Goal: Task Accomplishment & Management: Use online tool/utility

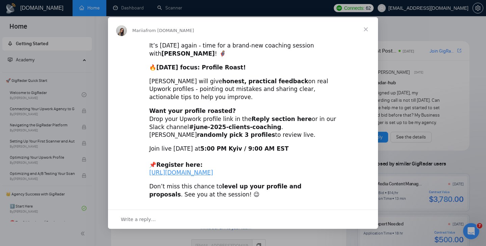
click at [365, 25] on span "Close" at bounding box center [366, 29] width 24 height 24
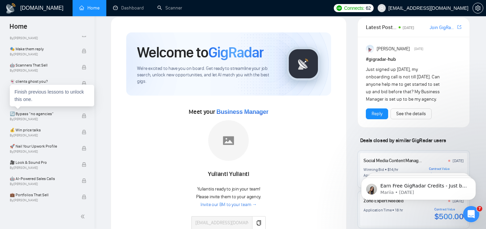
scroll to position [31, 0]
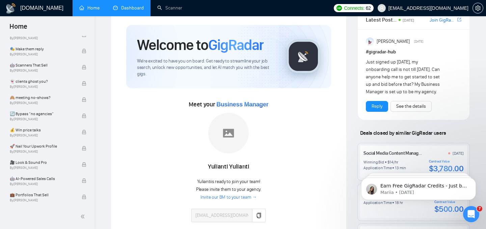
click at [125, 9] on link "Dashboard" at bounding box center [128, 8] width 31 height 6
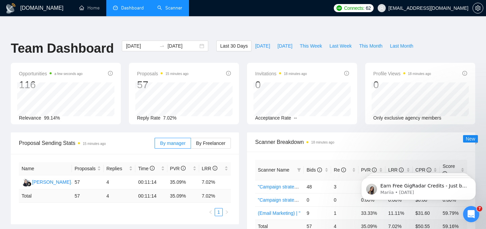
click at [173, 8] on link "Scanner" at bounding box center [169, 8] width 25 height 6
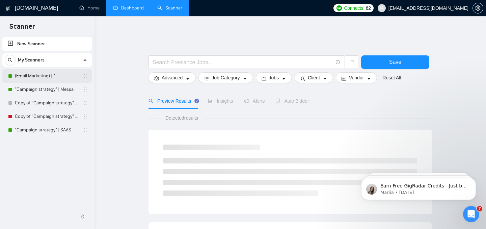
click at [38, 76] on link "(Email Marketing) | "" at bounding box center [47, 76] width 64 height 14
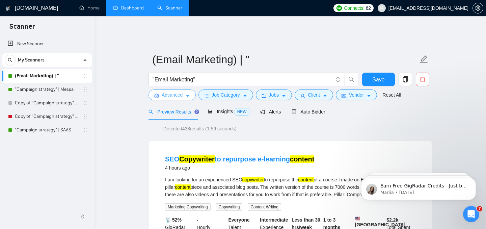
click at [184, 92] on button "Advanced" at bounding box center [172, 94] width 47 height 11
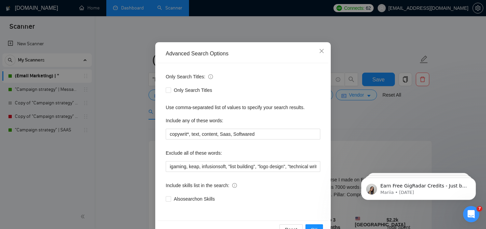
scroll to position [33, 0]
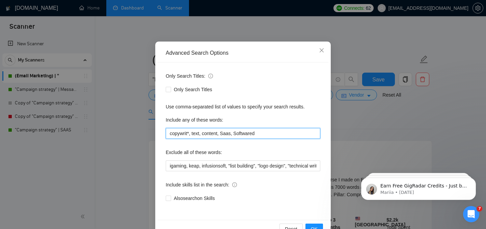
drag, startPoint x: 170, startPoint y: 133, endPoint x: 268, endPoint y: 132, distance: 97.9
click at [268, 132] on input "copywrit*, text, content, Saas, Softwared" at bounding box center [243, 133] width 155 height 11
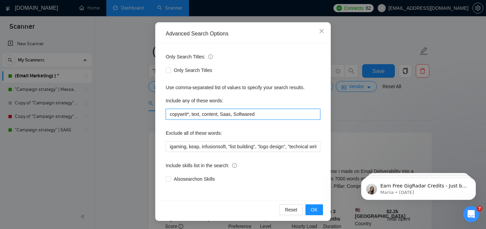
scroll to position [10, 0]
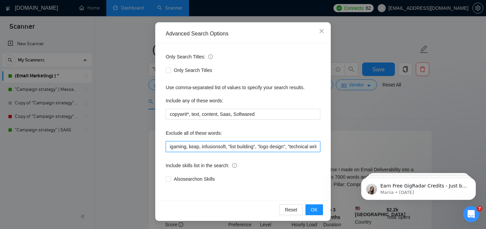
click at [235, 148] on input "igaming, keap, infusionsoft, "list building", "logo design", "technical writing…" at bounding box center [243, 146] width 155 height 11
click at [270, 147] on input "igaming, keap, infusionsoft, "list building", "logo design", "technical writing…" at bounding box center [243, 146] width 155 height 11
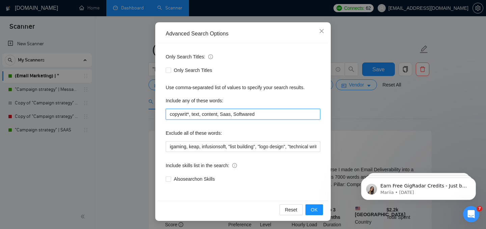
drag, startPoint x: 169, startPoint y: 114, endPoint x: 190, endPoint y: 114, distance: 21.3
click at [190, 114] on input "copywrit*, text, content, Saas, Softwared" at bounding box center [243, 114] width 155 height 11
click at [258, 113] on input "copywrit*, text, content, Saas, Softwared" at bounding box center [243, 114] width 155 height 11
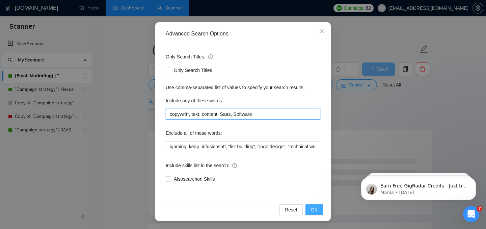
type input "copywrit*, text, content, Saas, Software"
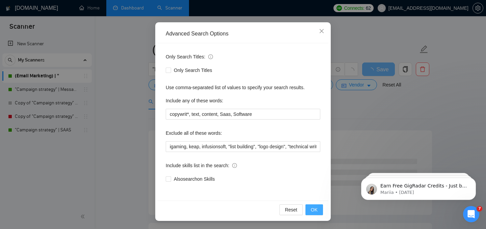
click at [310, 210] on button "OK" at bounding box center [314, 209] width 18 height 11
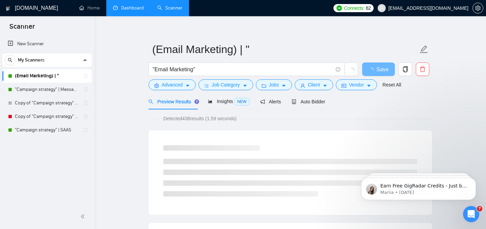
scroll to position [18, 0]
click at [170, 81] on span "Advanced" at bounding box center [172, 84] width 21 height 7
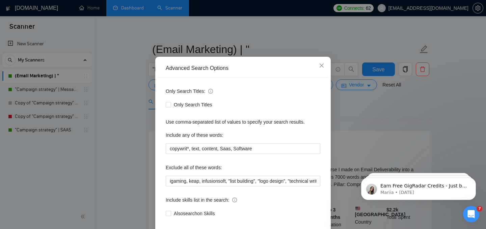
scroll to position [23, 0]
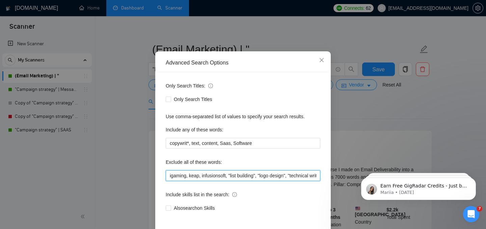
click at [235, 175] on input "igaming, keap, infusionsoft, "list building", "logo design", "technical writing…" at bounding box center [243, 175] width 155 height 11
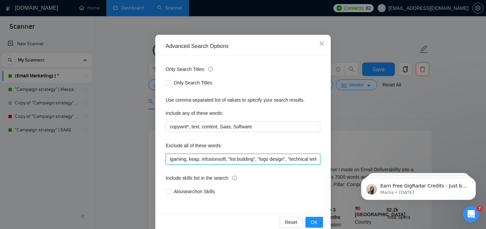
scroll to position [41, 0]
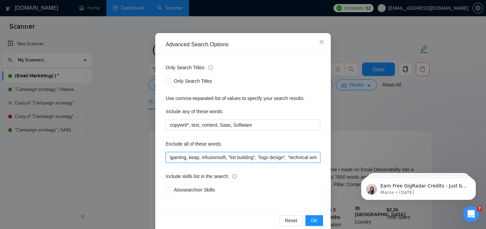
click at [268, 159] on input "igaming, keap, infusionsoft, "list building", "logo design", "technical writing…" at bounding box center [243, 157] width 155 height 11
drag, startPoint x: 178, startPoint y: 156, endPoint x: 194, endPoint y: 157, distance: 15.9
click at [193, 157] on input "igaming, keap, infusionsoft, "list building", "logo design", "technical writing…" at bounding box center [243, 157] width 155 height 11
click at [208, 159] on input "igaming, keap, infusionsoft, "list building", "logo design", "technical writing…" at bounding box center [243, 157] width 155 height 11
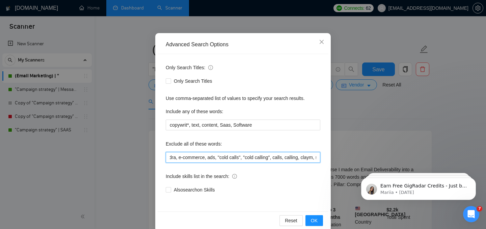
drag, startPoint x: 238, startPoint y: 156, endPoint x: 258, endPoint y: 157, distance: 19.9
click at [258, 157] on input "igaming, keap, infusionsoft, "list building", "logo design", "technical writing…" at bounding box center [243, 157] width 155 height 11
click at [284, 158] on input "igaming, keap, infusionsoft, "list building", "logo design", "technical writing…" at bounding box center [243, 157] width 155 height 11
drag, startPoint x: 299, startPoint y: 159, endPoint x: 160, endPoint y: 156, distance: 138.7
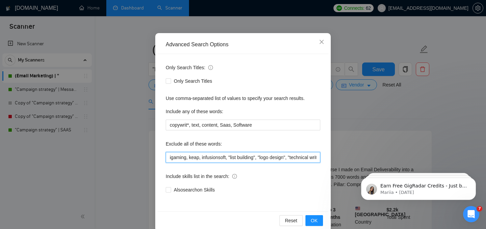
click at [160, 156] on div "Only Search Titles: Only Search Titles Use comma-separated list of values to sp…" at bounding box center [243, 132] width 171 height 157
click at [271, 44] on div "Advanced Search Options" at bounding box center [243, 44] width 155 height 7
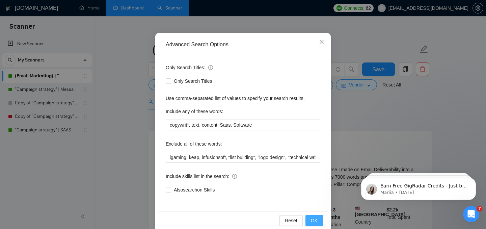
click at [317, 219] on span "OK" at bounding box center [314, 220] width 7 height 7
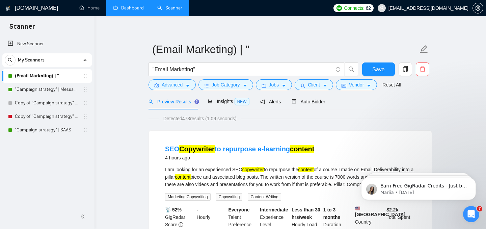
scroll to position [18, 0]
click at [236, 83] on span "Job Category" at bounding box center [226, 84] width 28 height 7
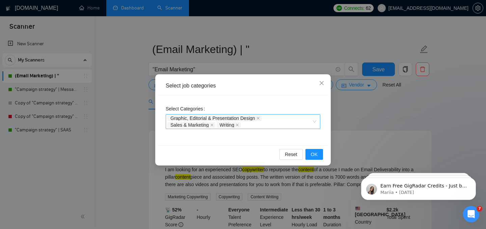
click at [254, 126] on div "Graphic, Editorial & Presentation Design Sales & Marketing Writing" at bounding box center [239, 122] width 144 height 14
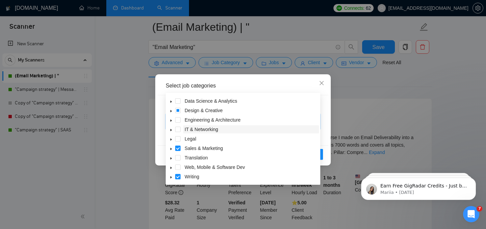
scroll to position [53, 0]
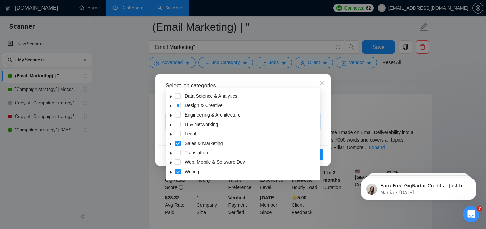
click at [170, 173] on icon "caret-down" at bounding box center [170, 171] width 3 height 3
click at [170, 172] on icon "caret-down" at bounding box center [171, 171] width 2 height 1
click at [172, 142] on icon "caret-down" at bounding box center [170, 143] width 3 height 3
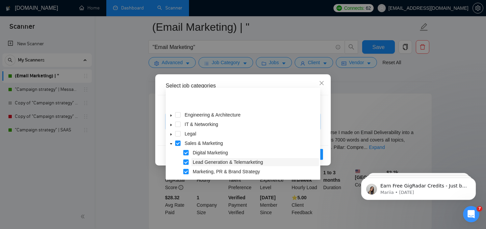
scroll to position [55, 0]
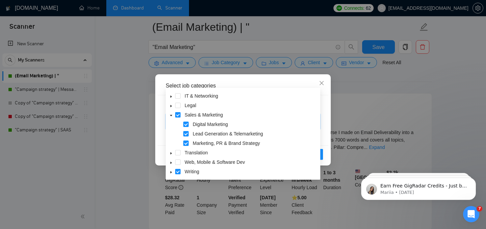
click at [172, 173] on icon "caret-down" at bounding box center [170, 171] width 3 height 3
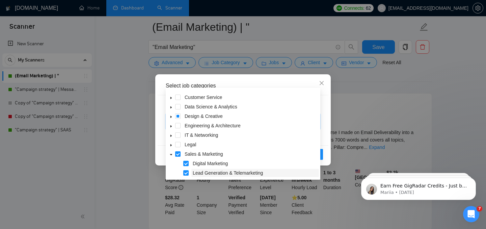
scroll to position [0, 0]
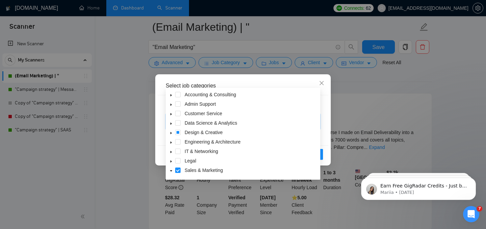
click at [329, 114] on div "Select job categories Select Categories Graphic, Editorial & Presentation Desig…" at bounding box center [243, 119] width 176 height 91
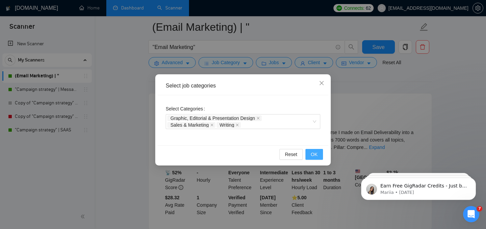
click at [315, 156] on span "OK" at bounding box center [314, 154] width 7 height 7
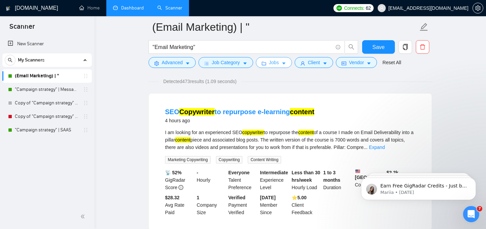
click at [277, 65] on span "Jobs" at bounding box center [274, 62] width 10 height 7
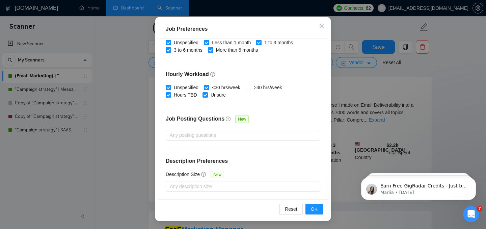
scroll to position [81, 0]
click at [315, 209] on span "OK" at bounding box center [314, 208] width 7 height 7
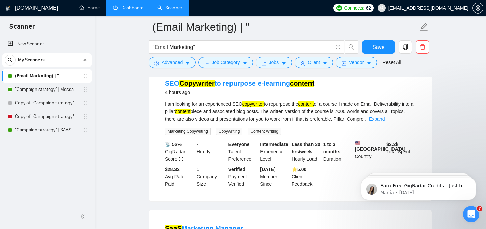
scroll to position [23, 0]
click at [315, 61] on span "Client" at bounding box center [314, 62] width 12 height 7
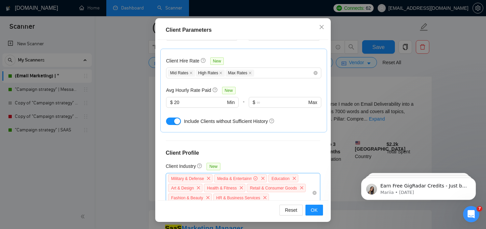
scroll to position [194, 0]
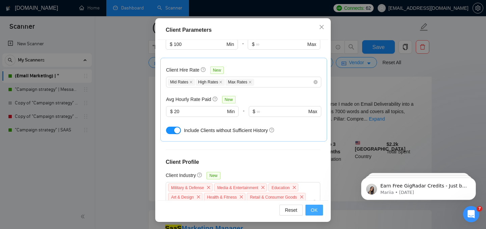
click at [314, 212] on span "OK" at bounding box center [314, 209] width 7 height 7
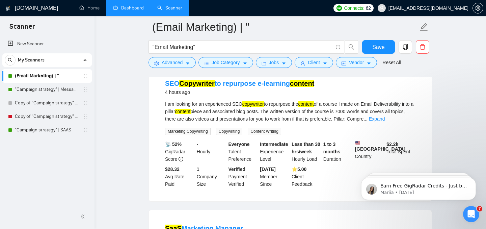
scroll to position [23, 0]
click at [358, 64] on span "Vendor" at bounding box center [356, 62] width 15 height 7
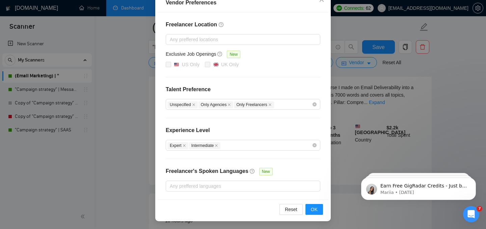
scroll to position [98, 0]
click at [230, 188] on div at bounding box center [239, 186] width 144 height 8
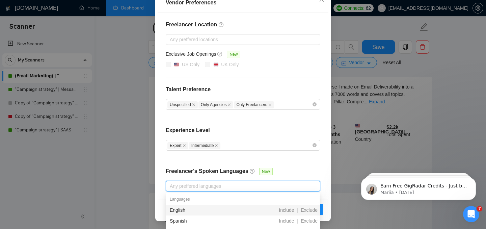
click at [230, 187] on div at bounding box center [239, 186] width 144 height 8
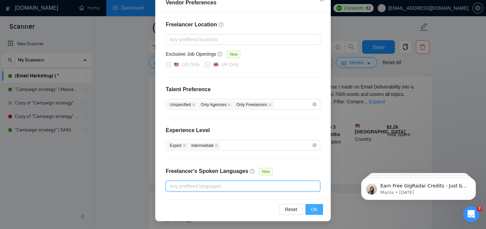
click at [311, 210] on span "OK" at bounding box center [314, 209] width 7 height 7
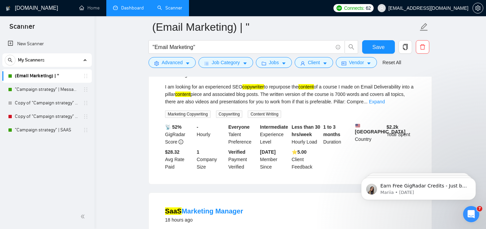
scroll to position [50, 0]
click at [376, 46] on span "Save" at bounding box center [378, 47] width 12 height 8
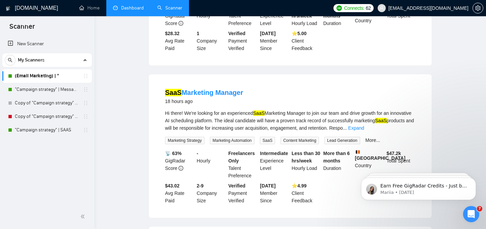
scroll to position [0, 0]
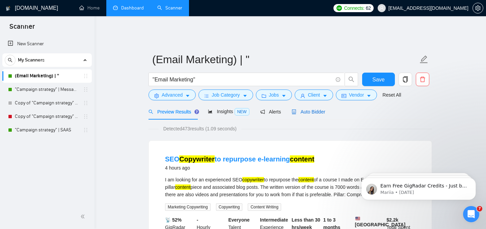
click at [309, 109] on span "Auto Bidder" at bounding box center [308, 111] width 33 height 5
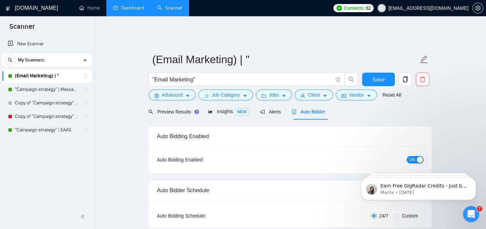
checkbox input "true"
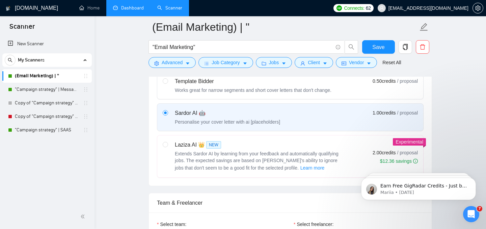
scroll to position [228, 0]
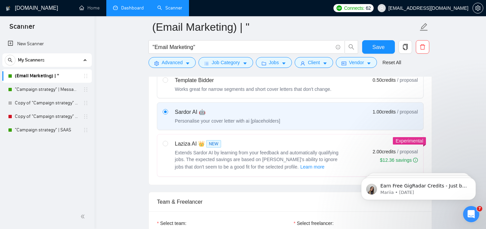
drag, startPoint x: 366, startPoint y: 148, endPoint x: 395, endPoint y: 148, distance: 28.7
click at [395, 148] on div "Laziza AI 👑 NEW Extends Sardor AI by learning from your feedback and automatica…" at bounding box center [290, 155] width 255 height 31
click at [413, 149] on span "/ proposal" at bounding box center [407, 151] width 21 height 7
click at [167, 145] on input "radio" at bounding box center [165, 143] width 5 height 5
radio input "true"
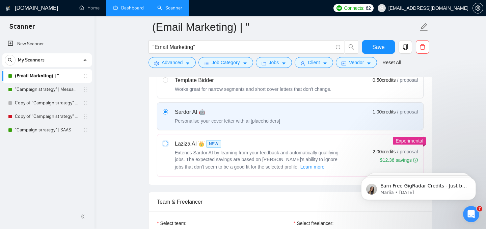
radio input "false"
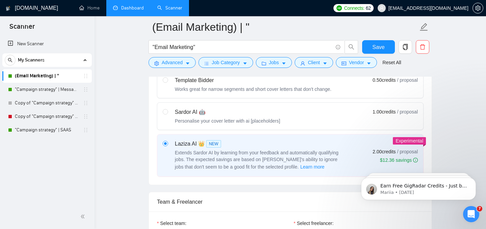
drag, startPoint x: 369, startPoint y: 109, endPoint x: 395, endPoint y: 111, distance: 26.0
click at [395, 111] on div "Sardor AI 🤖 Personalise your cover letter with ai [placeholders] 1.00 credits /…" at bounding box center [290, 116] width 255 height 16
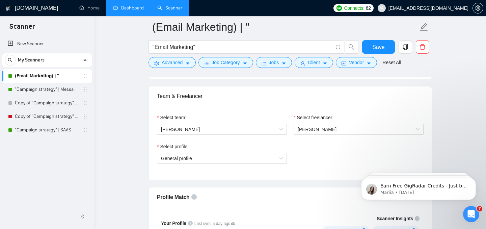
scroll to position [331, 0]
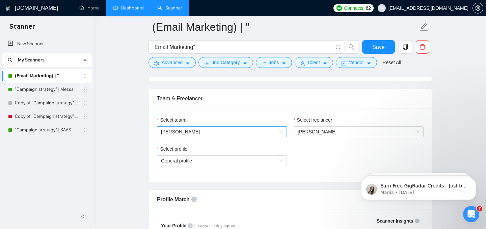
click at [248, 129] on span "[PERSON_NAME]" at bounding box center [222, 132] width 122 height 10
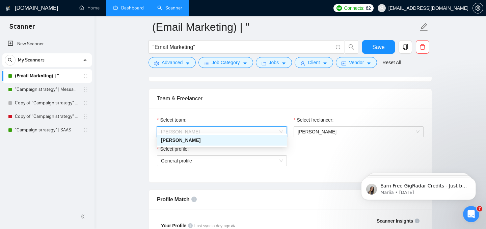
click at [236, 138] on div "[PERSON_NAME]" at bounding box center [222, 139] width 122 height 7
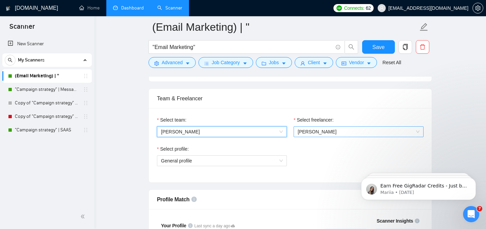
click at [319, 129] on span "[PERSON_NAME]" at bounding box center [317, 131] width 39 height 5
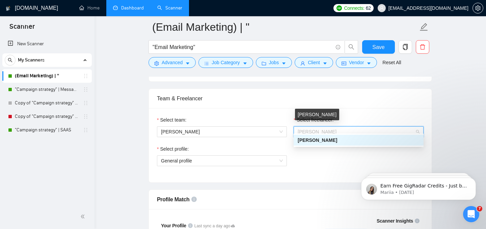
click at [320, 129] on span "[PERSON_NAME]" at bounding box center [317, 131] width 39 height 5
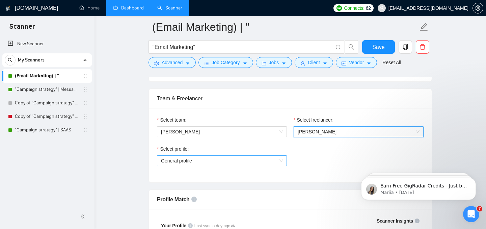
click at [262, 156] on span "General profile" at bounding box center [222, 161] width 122 height 10
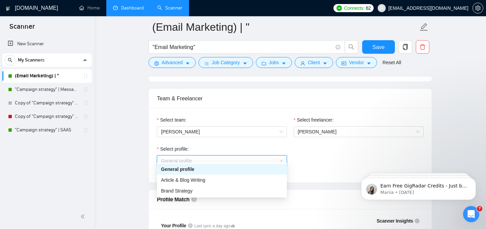
click at [204, 169] on div "General profile" at bounding box center [222, 168] width 122 height 7
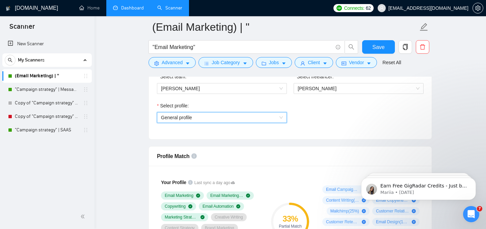
scroll to position [382, 0]
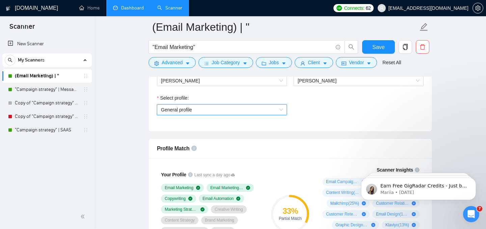
click at [220, 106] on span "General profile" at bounding box center [222, 110] width 122 height 10
click at [338, 94] on div "Select profile: General profile" at bounding box center [290, 108] width 273 height 29
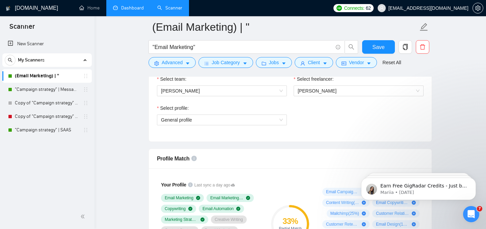
scroll to position [364, 0]
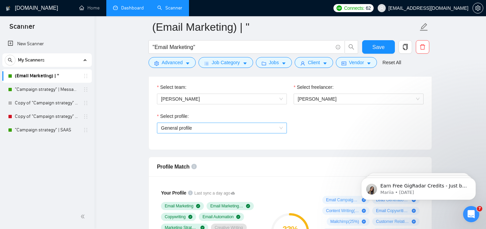
click at [195, 123] on span "General profile" at bounding box center [222, 128] width 122 height 10
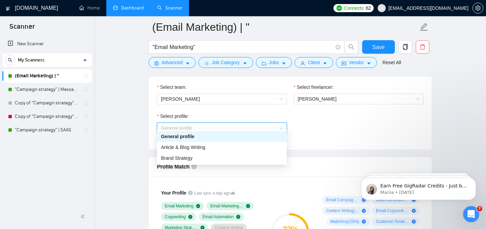
click at [255, 135] on div "General profile" at bounding box center [222, 136] width 122 height 7
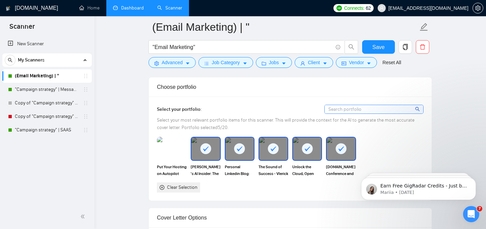
scroll to position [592, 0]
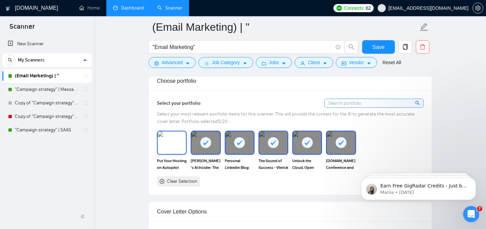
click at [172, 144] on img at bounding box center [172, 142] width 28 height 22
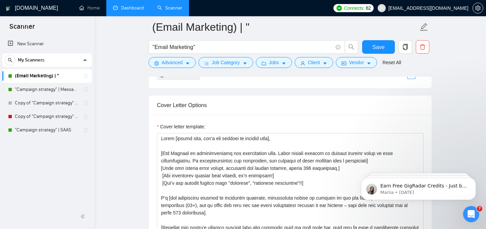
scroll to position [706, 0]
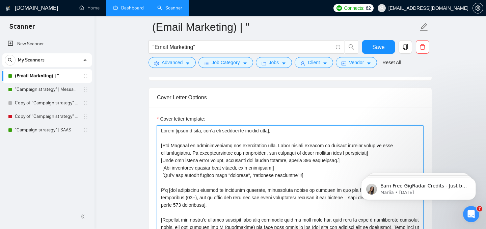
click at [208, 169] on textarea "Cover letter template:" at bounding box center [290, 201] width 267 height 152
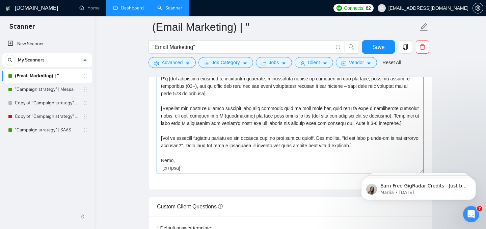
scroll to position [811, 0]
click at [208, 156] on textarea "Cover letter template:" at bounding box center [290, 97] width 267 height 152
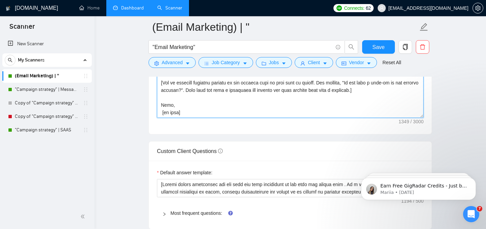
scroll to position [866, 0]
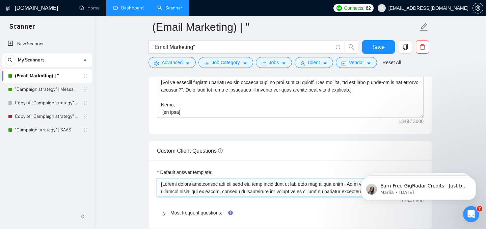
click at [200, 180] on textarea "Default answer template:" at bounding box center [290, 188] width 267 height 18
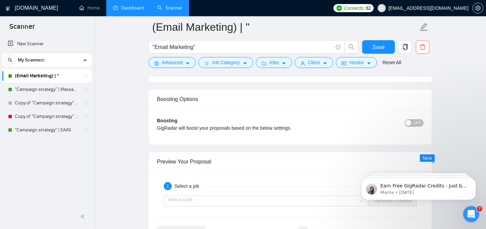
scroll to position [1171, 0]
click at [42, 88] on link ""Campaign strategy" | Messaging" at bounding box center [47, 90] width 64 height 14
click at [44, 89] on link ""Campaign strategy" | Messaging" at bounding box center [47, 90] width 64 height 14
click at [378, 45] on span "Save" at bounding box center [378, 47] width 12 height 8
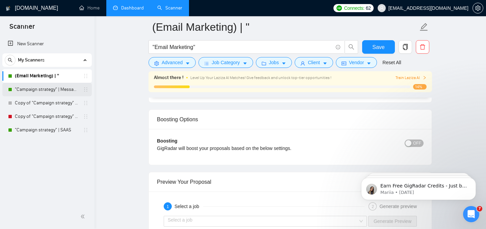
click at [34, 89] on link ""Campaign strategy" | Messaging" at bounding box center [47, 90] width 64 height 14
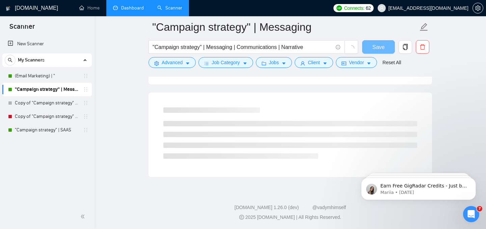
scroll to position [419, 0]
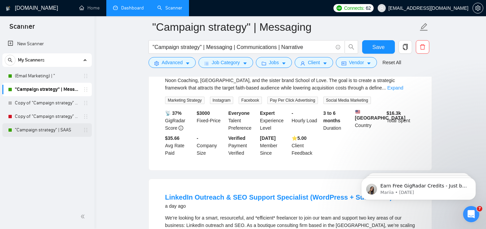
click at [59, 131] on link ""Campaign strategy" | SAAS" at bounding box center [47, 130] width 64 height 14
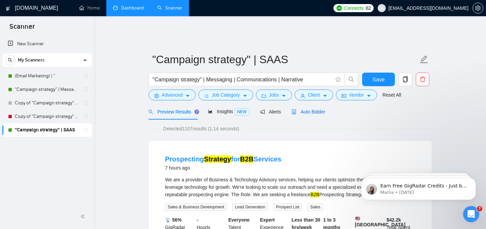
click at [316, 109] on span "Auto Bidder" at bounding box center [308, 111] width 33 height 5
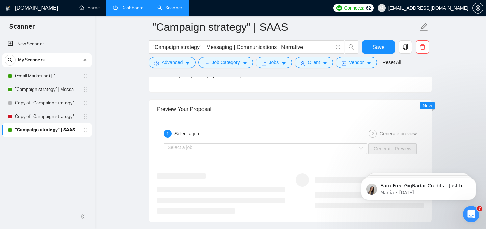
scroll to position [1363, 0]
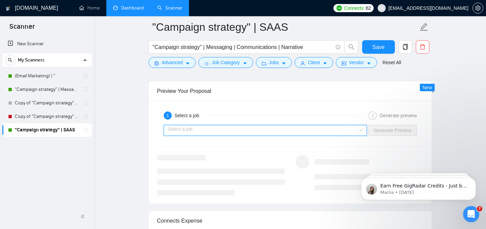
click at [263, 125] on input "search" at bounding box center [263, 130] width 190 height 10
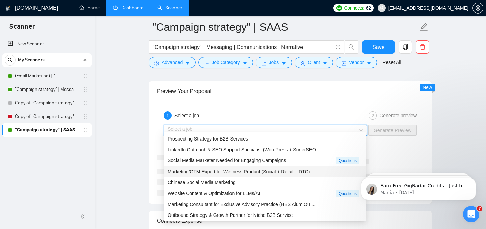
click at [250, 173] on span "Marketing/GTM Expert for Wellness Product (Social + Retail + DTC)" at bounding box center [239, 171] width 142 height 5
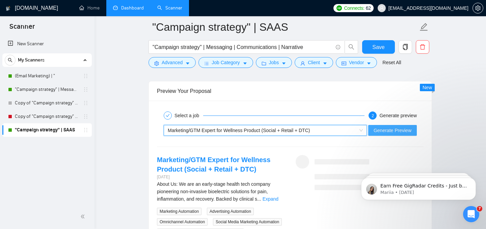
click at [394, 128] on span "Generate Preview" at bounding box center [393, 130] width 38 height 7
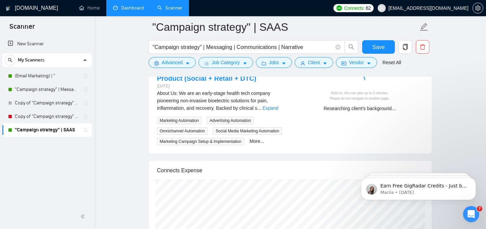
scroll to position [1451, 0]
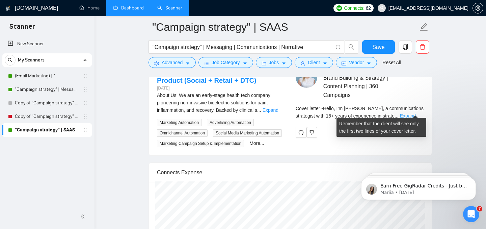
click at [416, 113] on link "Expand" at bounding box center [408, 115] width 16 height 5
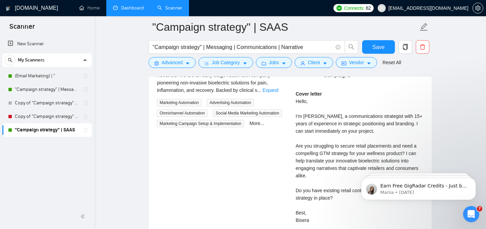
scroll to position [1472, 0]
drag, startPoint x: 296, startPoint y: 96, endPoint x: 309, endPoint y: 214, distance: 118.8
click at [309, 214] on div "Cover letter Hello, I’m [PERSON_NAME], a communications strategist with 15+ yea…" at bounding box center [360, 156] width 128 height 134
copy div "Hello, I’m [PERSON_NAME], a communications strategist with 15+ years of experie…"
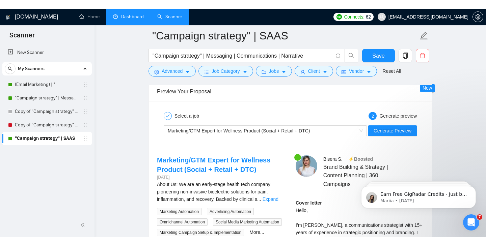
scroll to position [1363, 0]
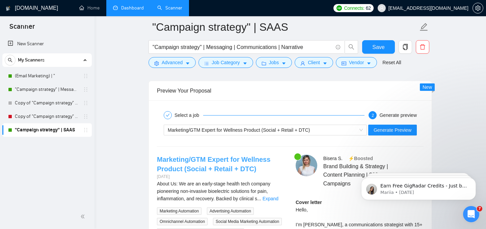
click at [210, 163] on link "Marketing/GTM Expert for Wellness Product (Social + Retail + DTC)" at bounding box center [213, 164] width 113 height 17
click at [214, 161] on link "Marketing/GTM Expert for Wellness Product (Social + Retail + DTC)" at bounding box center [213, 164] width 113 height 17
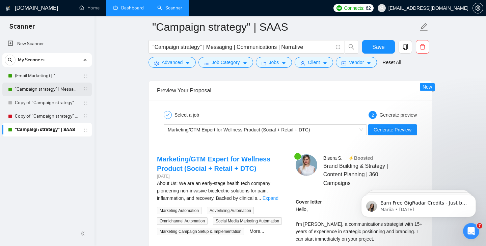
click at [88, 89] on icon "holder" at bounding box center [85, 89] width 5 height 5
click at [85, 90] on icon "holder" at bounding box center [85, 89] width 5 height 5
click at [83, 74] on icon "holder" at bounding box center [85, 75] width 5 height 5
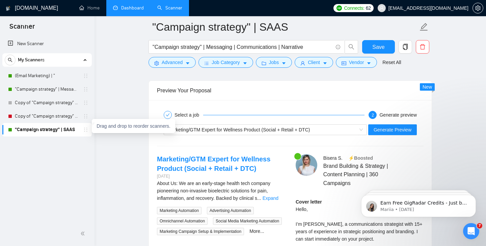
click at [86, 128] on icon "holder" at bounding box center [85, 129] width 5 height 5
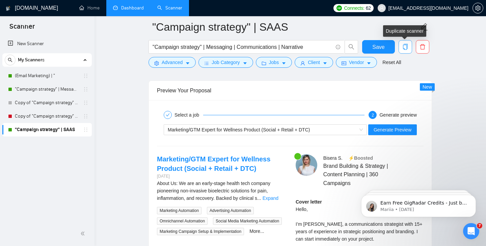
click at [405, 49] on icon "copy" at bounding box center [405, 47] width 6 height 6
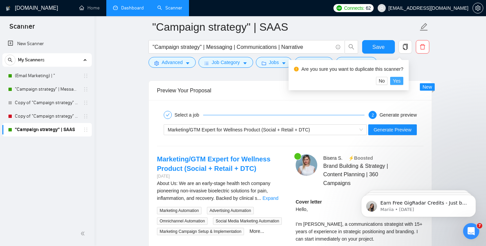
click at [400, 82] on span "Yes" at bounding box center [397, 80] width 8 height 7
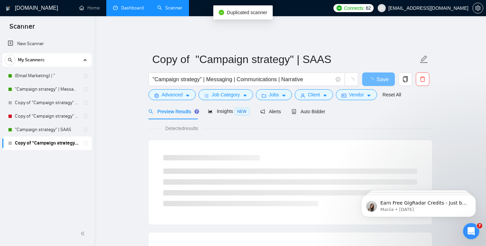
click at [53, 145] on link "Copy of "Campaign strategy" | SAAS" at bounding box center [47, 144] width 64 height 14
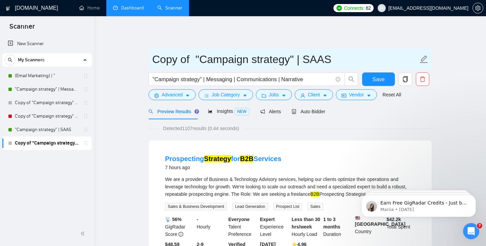
click at [195, 54] on input "Copy of "Campaign strategy" | SAAS" at bounding box center [285, 59] width 266 height 17
drag, startPoint x: 198, startPoint y: 52, endPoint x: 105, endPoint y: 52, distance: 92.8
drag, startPoint x: 289, startPoint y: 54, endPoint x: 262, endPoint y: 53, distance: 27.0
click at [262, 53] on input ""Campaign strategy" | SAAS" at bounding box center [285, 59] width 266 height 17
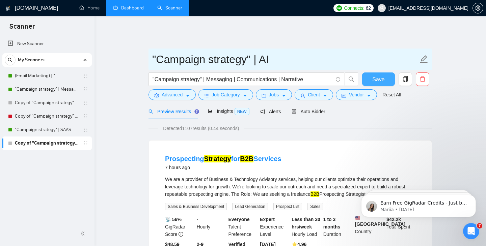
type input ""Campaign strategy" | AI"
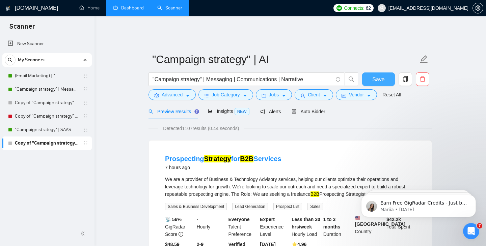
click at [377, 75] on span "Save" at bounding box center [378, 79] width 12 height 8
click at [172, 91] on span "Advanced" at bounding box center [172, 94] width 21 height 7
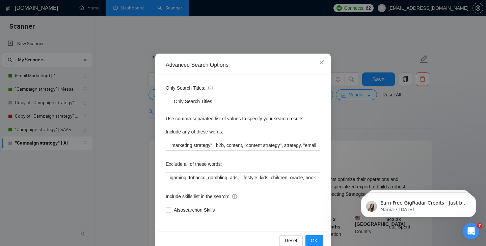
scroll to position [22, 0]
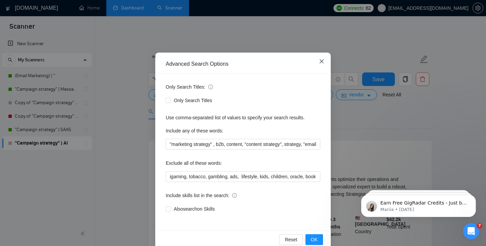
click at [319, 62] on icon "close" at bounding box center [321, 61] width 5 height 5
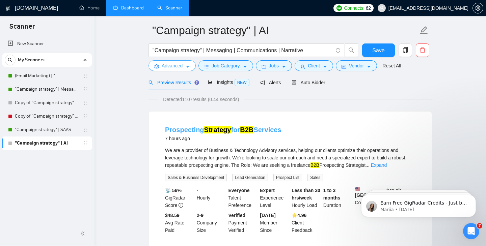
scroll to position [0, 0]
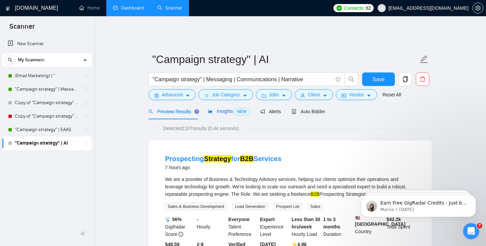
click at [227, 109] on span "Insights NEW" at bounding box center [228, 111] width 41 height 5
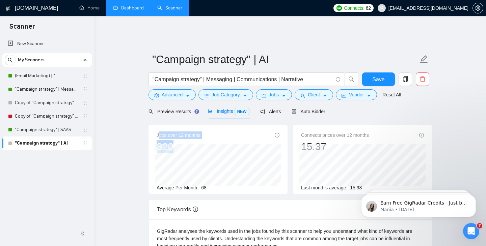
click at [178, 142] on div "Jobs over 12 months 820 Average Per Month: 68" at bounding box center [218, 162] width 123 height 60
click at [157, 132] on span "Jobs over 12 months" at bounding box center [179, 135] width 44 height 7
drag, startPoint x: 157, startPoint y: 132, endPoint x: 177, endPoint y: 137, distance: 21.0
click at [177, 137] on div "Jobs over 12 months 820" at bounding box center [179, 143] width 44 height 22
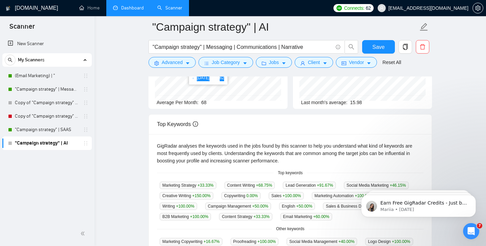
scroll to position [4, 0]
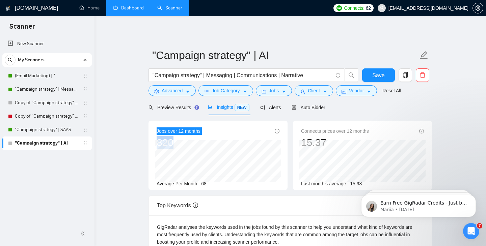
click at [171, 11] on link "Scanner" at bounding box center [169, 8] width 25 height 6
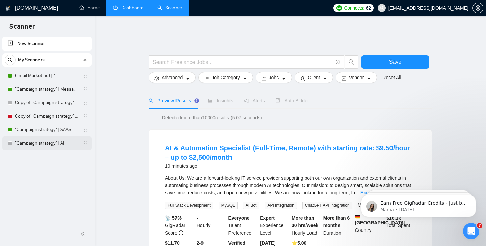
click at [47, 144] on link ""Campaign strategy" | AI" at bounding box center [47, 144] width 64 height 14
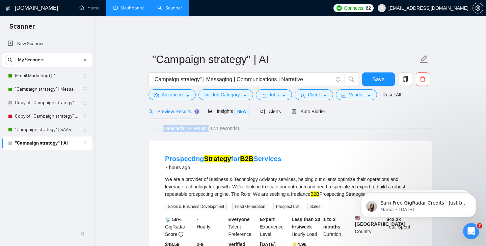
drag, startPoint x: 163, startPoint y: 123, endPoint x: 214, endPoint y: 123, distance: 51.3
click at [214, 125] on span "Detected 1107 results (0.41 seconds)" at bounding box center [200, 128] width 85 height 7
click at [255, 126] on div "Detected 1107 results (0.41 seconds)" at bounding box center [291, 128] width 284 height 7
click at [216, 109] on span "Insights NEW" at bounding box center [228, 111] width 41 height 5
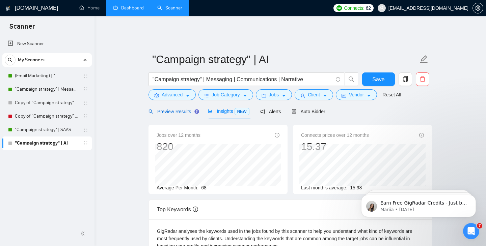
click at [180, 109] on span "Preview Results" at bounding box center [173, 111] width 49 height 5
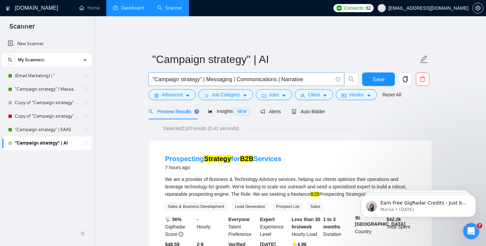
click at [180, 75] on input ""Campaign strategy" | Messaging | Communications | Narrative" at bounding box center [243, 79] width 180 height 8
click at [182, 91] on span "Advanced" at bounding box center [172, 94] width 21 height 7
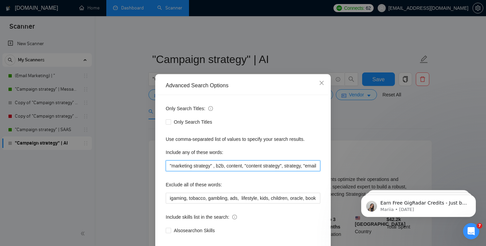
click at [212, 166] on input ""marketing strategy" , b2b, content, "content strategy", strategy, "email marke…" at bounding box center [243, 166] width 155 height 11
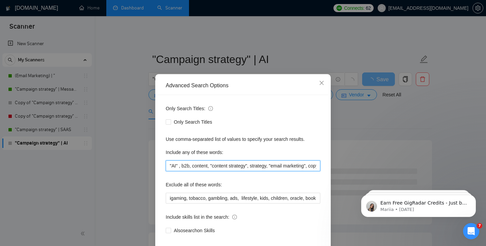
click at [191, 165] on input ""AI" , b2b, content, "content strategy", strategy, "email marketing", copywriti…" at bounding box center [243, 166] width 155 height 11
click at [230, 166] on input ""AI" , automation, content, "content strategy", strategy, "email marketing", co…" at bounding box center [243, 166] width 155 height 11
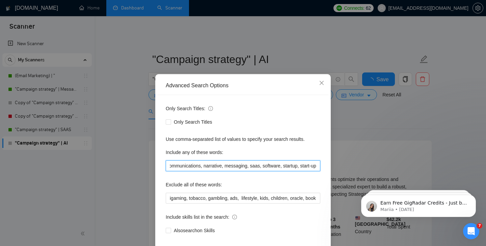
drag, startPoint x: 277, startPoint y: 166, endPoint x: 352, endPoint y: 168, distance: 75.3
click at [352, 168] on div "Advanced Search Options Only Search Titles: Only Search Titles Use comma-separa…" at bounding box center [243, 123] width 486 height 246
click at [247, 164] on input ""AI" , automation, content, "AI content strategy", strategy, "email marketing",…" at bounding box center [243, 166] width 155 height 11
drag, startPoint x: 220, startPoint y: 167, endPoint x: 250, endPoint y: 169, distance: 30.8
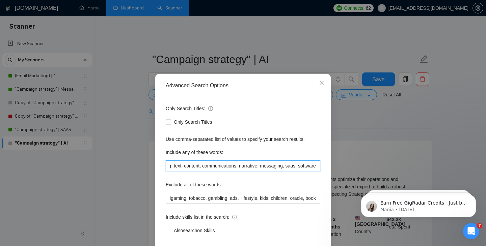
click at [250, 169] on input ""AI" , automation, content, "AI content strategy", strategy, "email marketing",…" at bounding box center [243, 166] width 155 height 11
click at [214, 168] on input ""AI" , automation, content, "AI content strategy", strategy, "email marketing",…" at bounding box center [243, 166] width 155 height 11
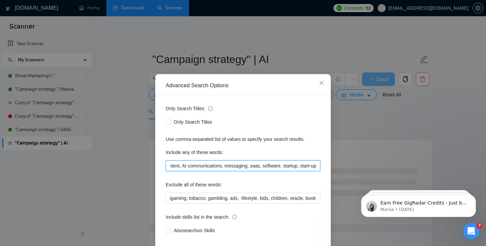
scroll to position [0, 220]
drag, startPoint x: 297, startPoint y: 166, endPoint x: 321, endPoint y: 166, distance: 24.3
click at [321, 166] on div "Only Search Titles: Only Search Titles Use comma-separated list of values to sp…" at bounding box center [243, 173] width 171 height 157
click at [306, 167] on input ""AI" , automation, content, "AI content strategy", strategy, "email marketing",…" at bounding box center [243, 166] width 155 height 11
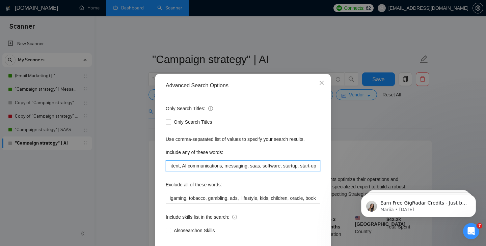
drag, startPoint x: 318, startPoint y: 166, endPoint x: 281, endPoint y: 165, distance: 36.8
click at [281, 165] on input ""AI" , automation, content, "AI content strategy", strategy, "email marketing",…" at bounding box center [243, 166] width 155 height 11
click at [270, 168] on input ""AI" , automation, content, "AI content strategy", strategy, "email marketing",…" at bounding box center [243, 166] width 155 height 11
drag, startPoint x: 266, startPoint y: 168, endPoint x: 155, endPoint y: 167, distance: 110.4
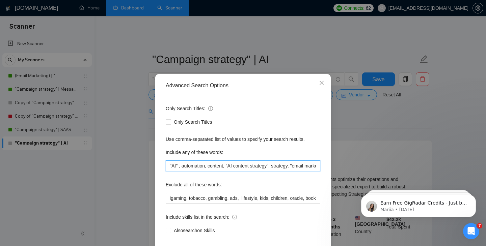
click at [155, 167] on div "Advanced Search Options Only Search Titles: Only Search Titles Use comma-separa…" at bounding box center [243, 173] width 176 height 198
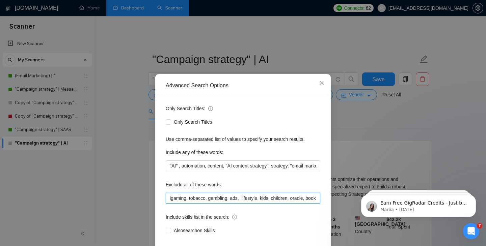
click at [181, 196] on input "igaming, tobacco, gambling, ads, lifestyle, kids, children, oracle, book, "tech…" at bounding box center [243, 198] width 155 height 11
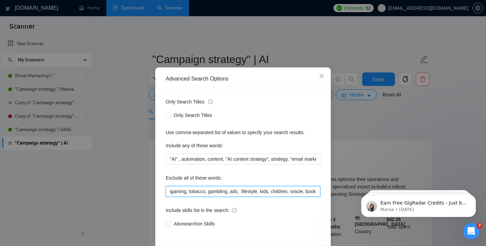
scroll to position [11, 0]
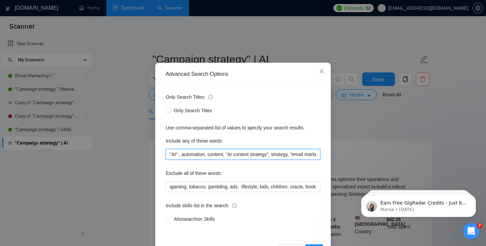
click at [206, 156] on input ""AI" , automation, content, "AI content strategy", strategy, "email marketing",…" at bounding box center [243, 154] width 155 height 11
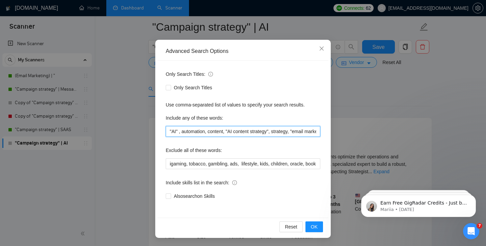
scroll to position [30, 0]
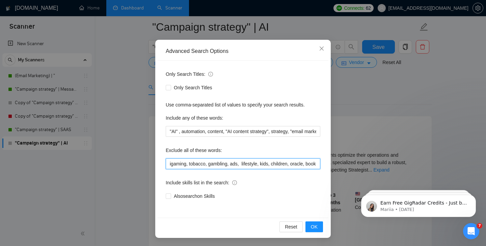
drag, startPoint x: 169, startPoint y: 164, endPoint x: 300, endPoint y: 165, distance: 131.0
click at [300, 165] on input "igaming, tobacco, gambling, ads, lifestyle, kids, children, oracle, book, "tech…" at bounding box center [243, 164] width 155 height 11
click at [276, 163] on input "igaming, tobacco, gambling, ads, lifestyle, kids, children, oracle, book, "tech…" at bounding box center [243, 164] width 155 height 11
drag, startPoint x: 260, startPoint y: 163, endPoint x: 282, endPoint y: 165, distance: 22.3
click at [282, 165] on input "igaming, tobacco, gambling, ads, lifestyle, kids, children, oracle, book, "tech…" at bounding box center [243, 164] width 155 height 11
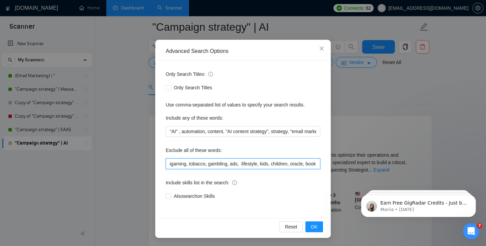
click at [282, 165] on input "igaming, tobacco, gambling, ads, lifestyle, kids, children, oracle, book, "tech…" at bounding box center [243, 164] width 155 height 11
click at [225, 162] on input "igaming, tobacco, gambling, ads, lifestyle, kids, children, oracle, book, "tech…" at bounding box center [243, 164] width 155 height 11
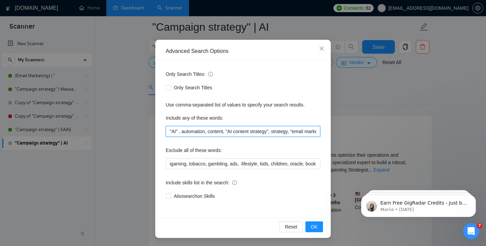
click at [201, 131] on input ""AI" , automation, content, "AI content strategy", strategy, "email marketing",…" at bounding box center [243, 131] width 155 height 11
drag, startPoint x: 182, startPoint y: 131, endPoint x: 325, endPoint y: 135, distance: 143.8
click at [325, 135] on div "Only Search Titles: Only Search Titles Use comma-separated list of values to sp…" at bounding box center [243, 139] width 171 height 157
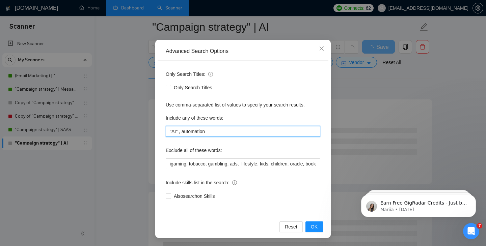
scroll to position [53, 0]
type input ""AI" , automation"
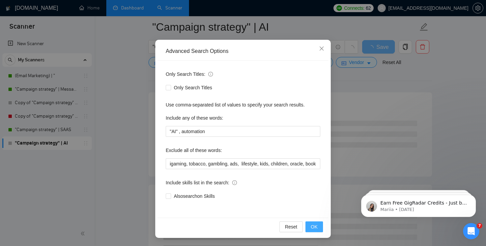
click at [314, 226] on span "OK" at bounding box center [314, 226] width 7 height 7
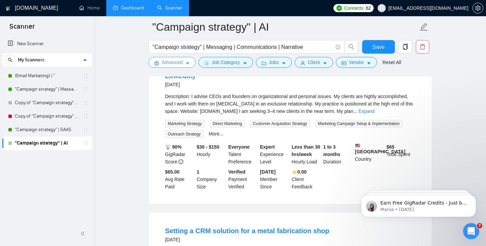
scroll to position [243, 0]
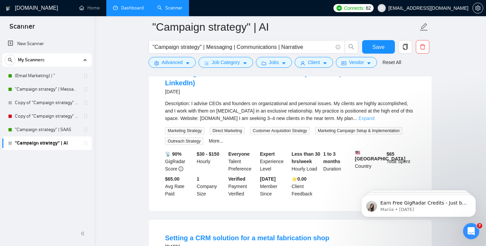
click at [374, 116] on link "Expand" at bounding box center [366, 118] width 16 height 5
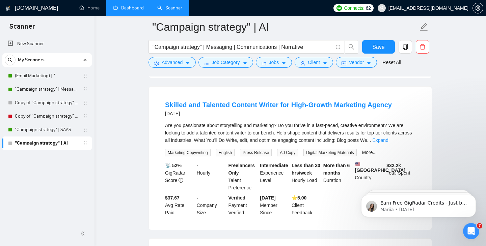
scroll to position [600, 0]
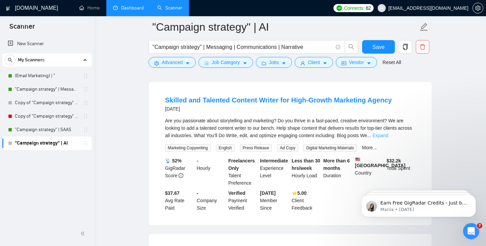
click at [388, 138] on link "Expand" at bounding box center [380, 135] width 16 height 5
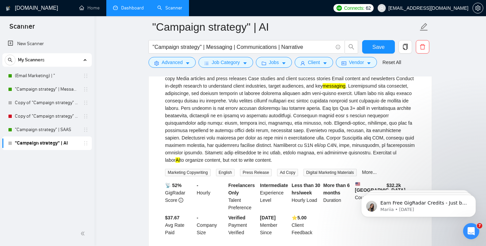
scroll to position [667, 0]
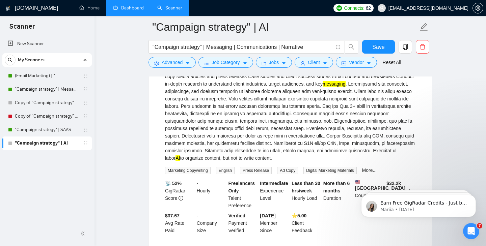
drag, startPoint x: 269, startPoint y: 168, endPoint x: 387, endPoint y: 178, distance: 118.5
click at [387, 162] on div "Are you passionate about storytelling and marketing? Do you thrive in a fast-pa…" at bounding box center [290, 106] width 250 height 111
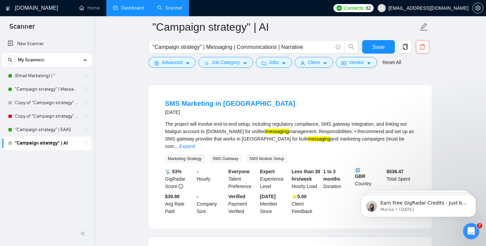
scroll to position [838, 0]
click at [195, 149] on link "Expand" at bounding box center [187, 145] width 16 height 5
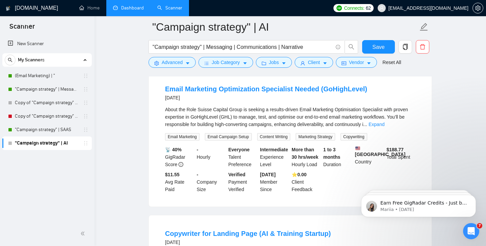
scroll to position [1083, 0]
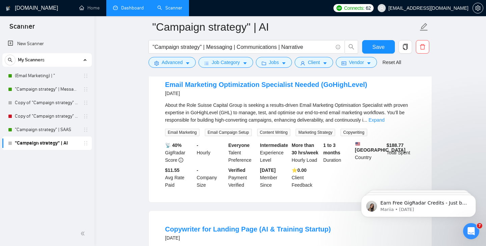
click at [384, 123] on link "Expand" at bounding box center [377, 119] width 16 height 5
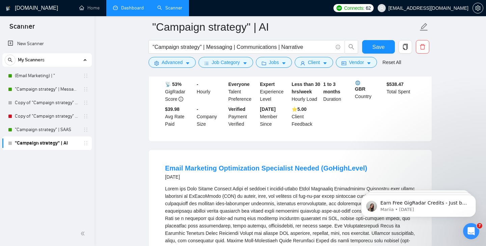
scroll to position [984, 0]
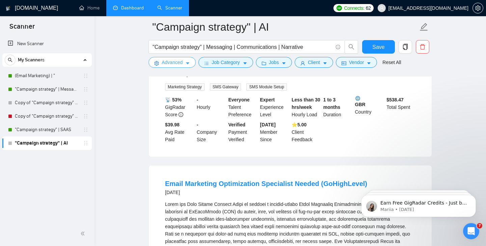
click at [185, 61] on button "Advanced" at bounding box center [172, 62] width 47 height 11
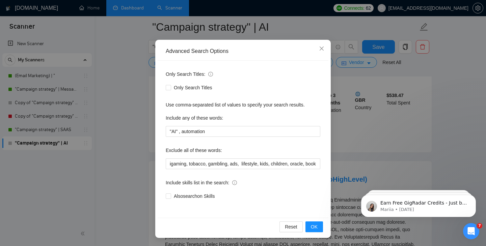
scroll to position [991, 0]
click at [321, 49] on icon "close" at bounding box center [322, 49] width 4 height 4
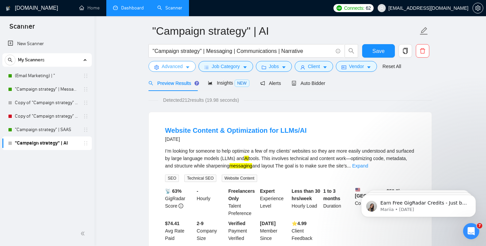
scroll to position [0, 0]
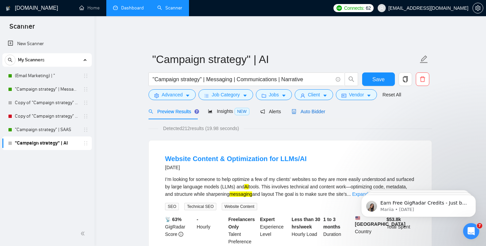
click at [319, 109] on span "Auto Bidder" at bounding box center [308, 111] width 33 height 5
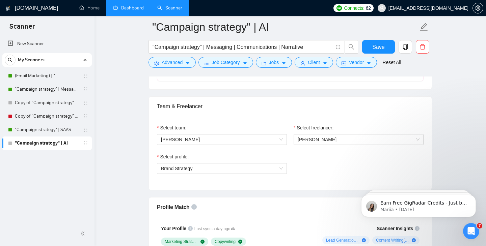
scroll to position [327, 0]
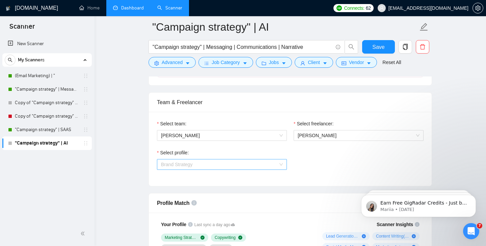
click at [243, 162] on span "Brand Strategy" at bounding box center [222, 165] width 122 height 10
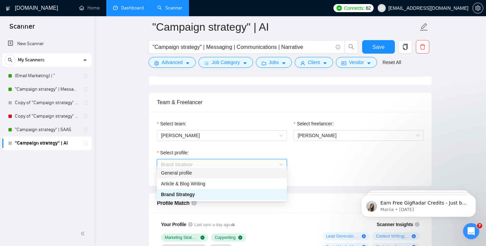
click at [212, 177] on div "General profile" at bounding box center [222, 173] width 130 height 11
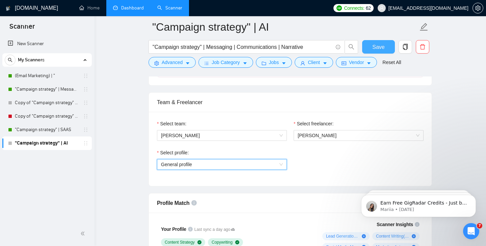
click at [384, 50] on span "Save" at bounding box center [378, 47] width 12 height 8
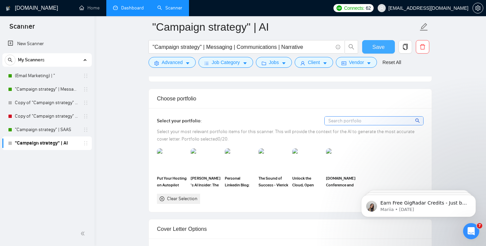
scroll to position [594, 0]
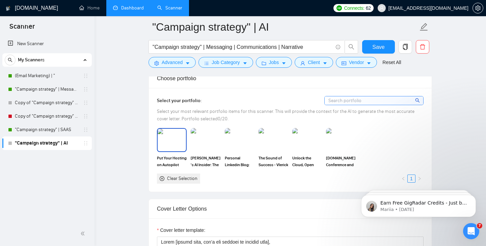
click at [175, 137] on img at bounding box center [172, 140] width 28 height 22
click at [199, 135] on img at bounding box center [206, 140] width 30 height 24
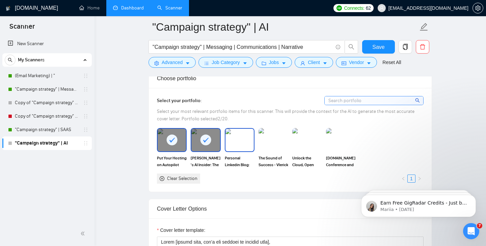
click at [231, 133] on img at bounding box center [239, 140] width 28 height 22
click at [265, 132] on img at bounding box center [273, 140] width 28 height 22
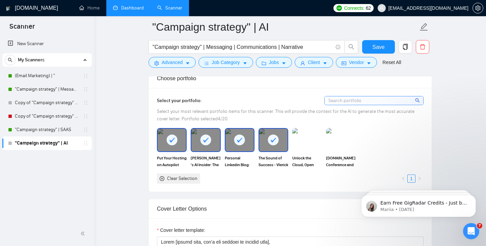
click at [301, 135] on img at bounding box center [307, 140] width 30 height 24
click at [343, 135] on img at bounding box center [341, 140] width 28 height 22
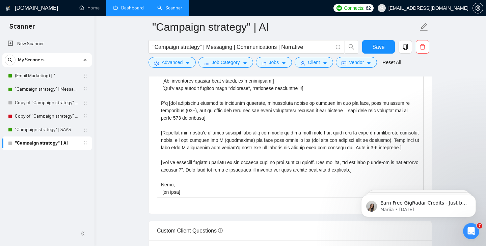
scroll to position [675, 0]
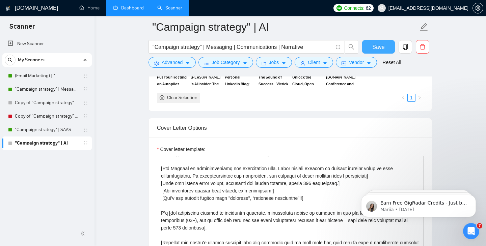
click at [380, 47] on span "Save" at bounding box center [378, 47] width 12 height 8
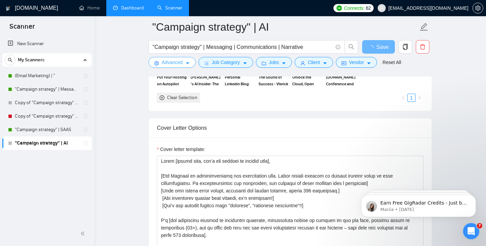
click at [170, 60] on span "Advanced" at bounding box center [172, 62] width 21 height 7
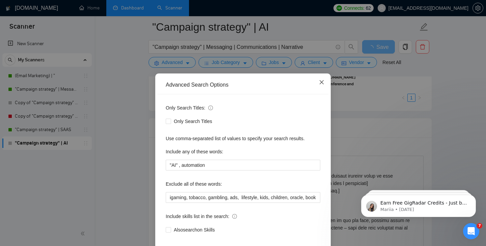
click at [321, 83] on icon "close" at bounding box center [322, 82] width 4 height 4
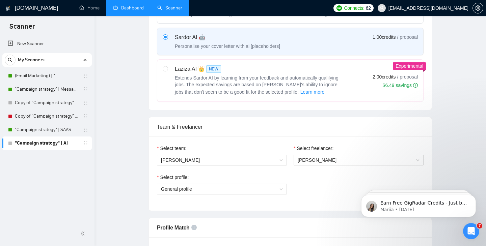
scroll to position [0, 0]
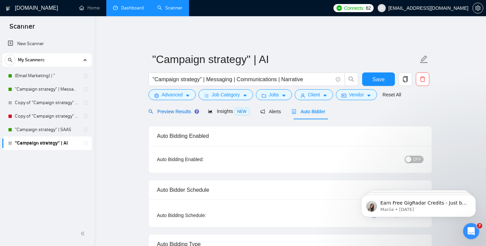
click at [174, 109] on span "Preview Results" at bounding box center [173, 111] width 49 height 5
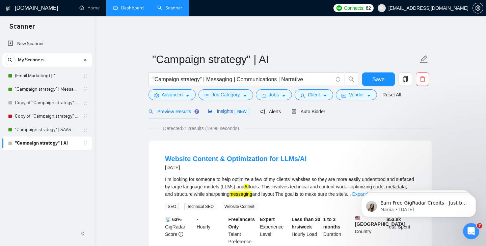
click at [226, 109] on span "Insights NEW" at bounding box center [228, 111] width 41 height 5
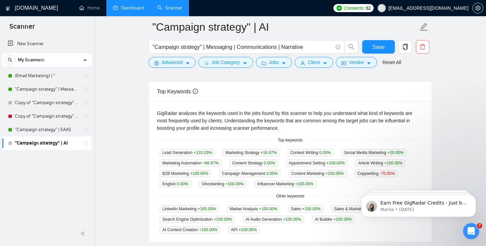
scroll to position [124, 0]
